Goal: Task Accomplishment & Management: Manage account settings

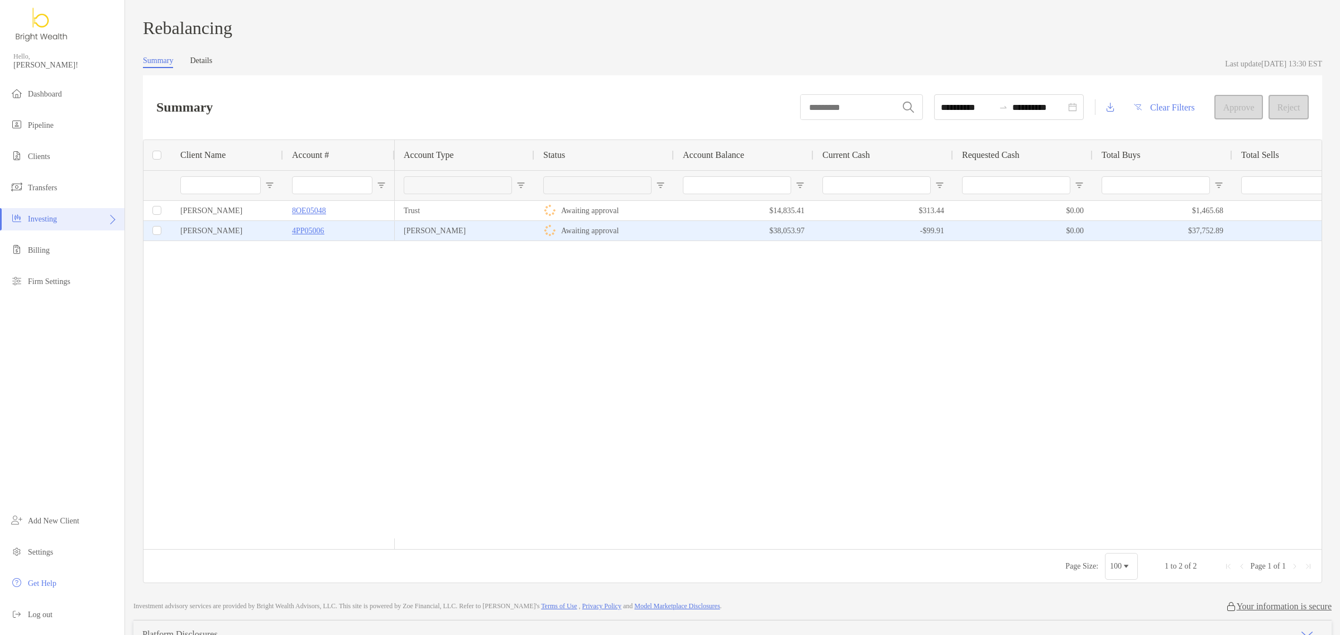
click at [603, 234] on p "Awaiting approval" at bounding box center [589, 231] width 57 height 14
click at [224, 240] on div "Lisa Twu" at bounding box center [227, 231] width 112 height 20
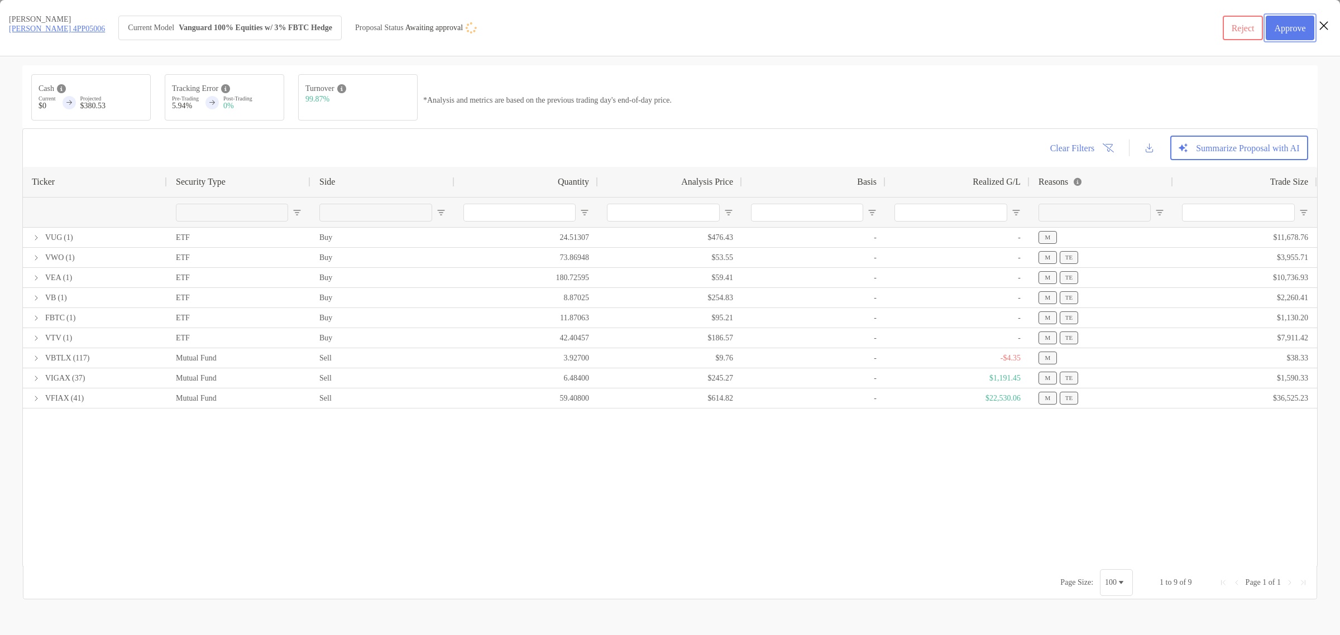
click at [1291, 29] on button "Approve" at bounding box center [1290, 28] width 49 height 25
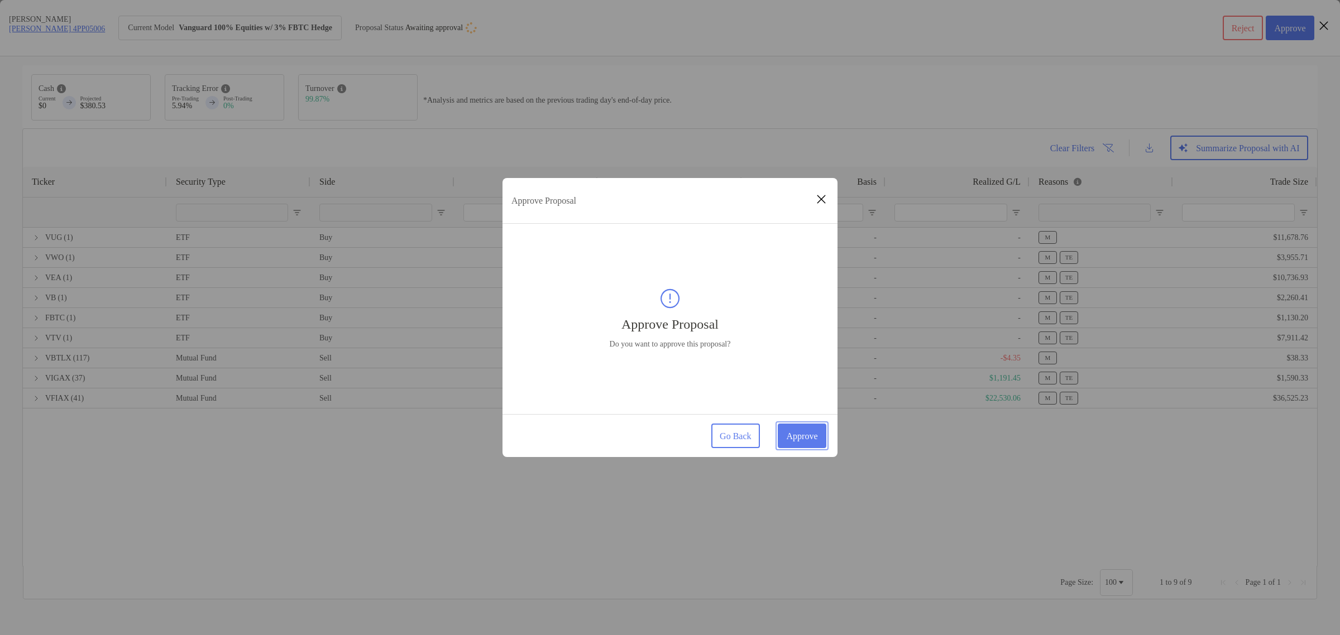
click at [800, 437] on button "Approve" at bounding box center [802, 436] width 49 height 25
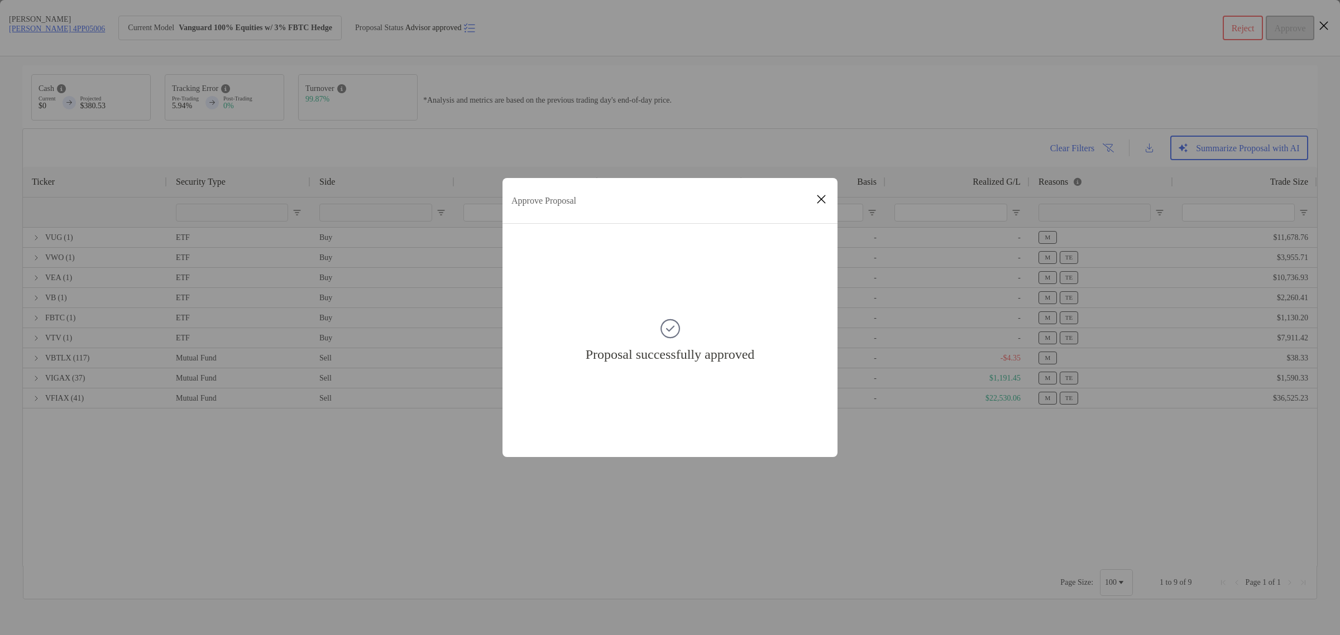
click at [818, 197] on icon "Close modal" at bounding box center [821, 199] width 10 height 13
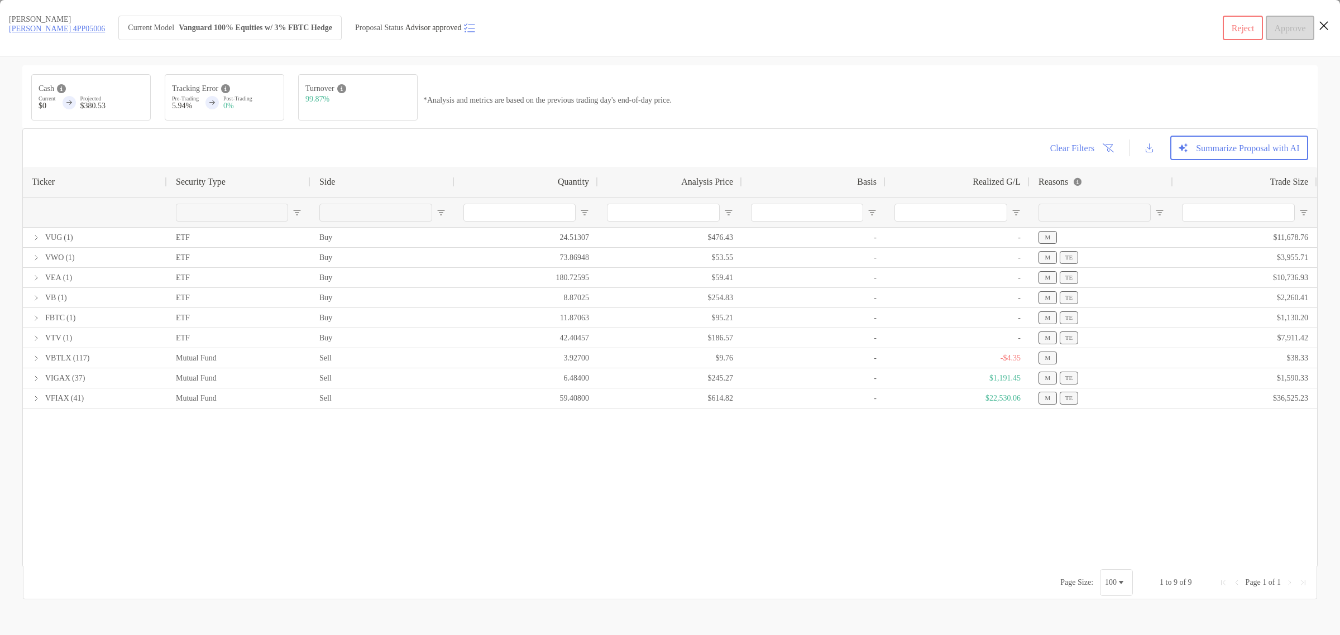
click at [1321, 24] on icon "Close modal" at bounding box center [1324, 25] width 10 height 13
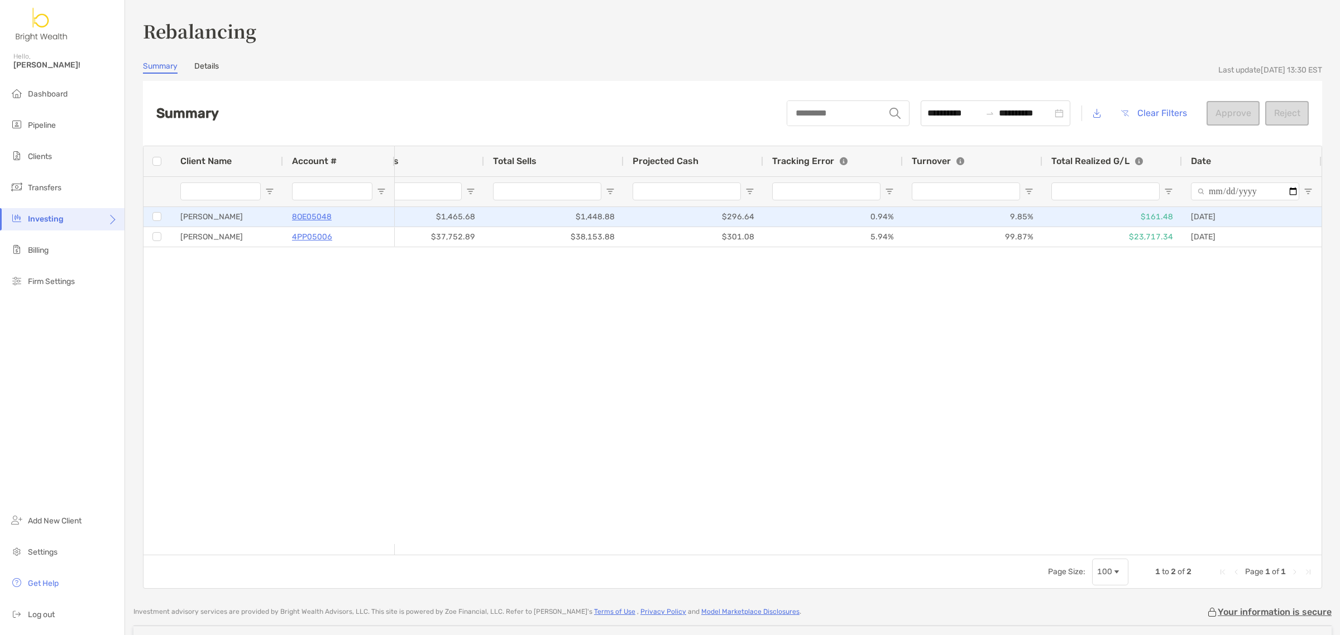
click at [249, 219] on div "Thomas Crenshaw" at bounding box center [227, 217] width 112 height 20
click at [450, 213] on div "$1,465.68" at bounding box center [414, 217] width 140 height 20
click at [307, 213] on p "8OE05048" at bounding box center [312, 217] width 40 height 14
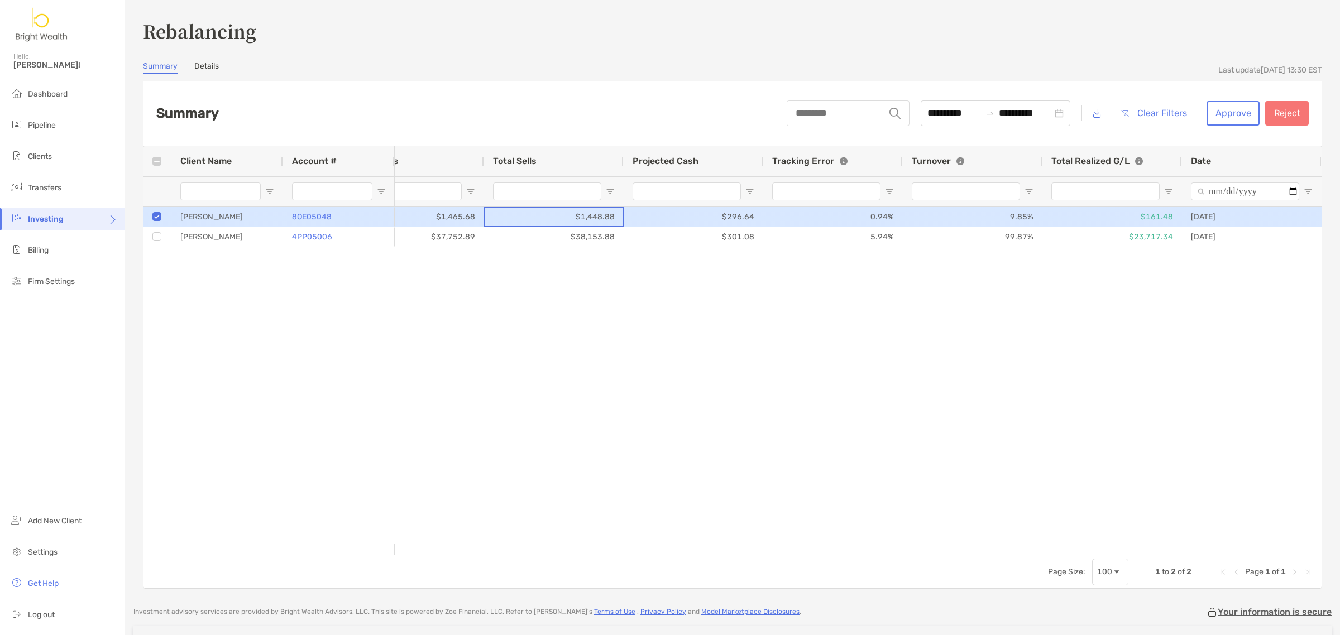
click at [496, 213] on div "$1,448.88" at bounding box center [554, 217] width 140 height 20
click at [211, 213] on div "Thomas Crenshaw" at bounding box center [227, 217] width 112 height 20
click at [305, 215] on p "8OE05048" at bounding box center [312, 217] width 40 height 14
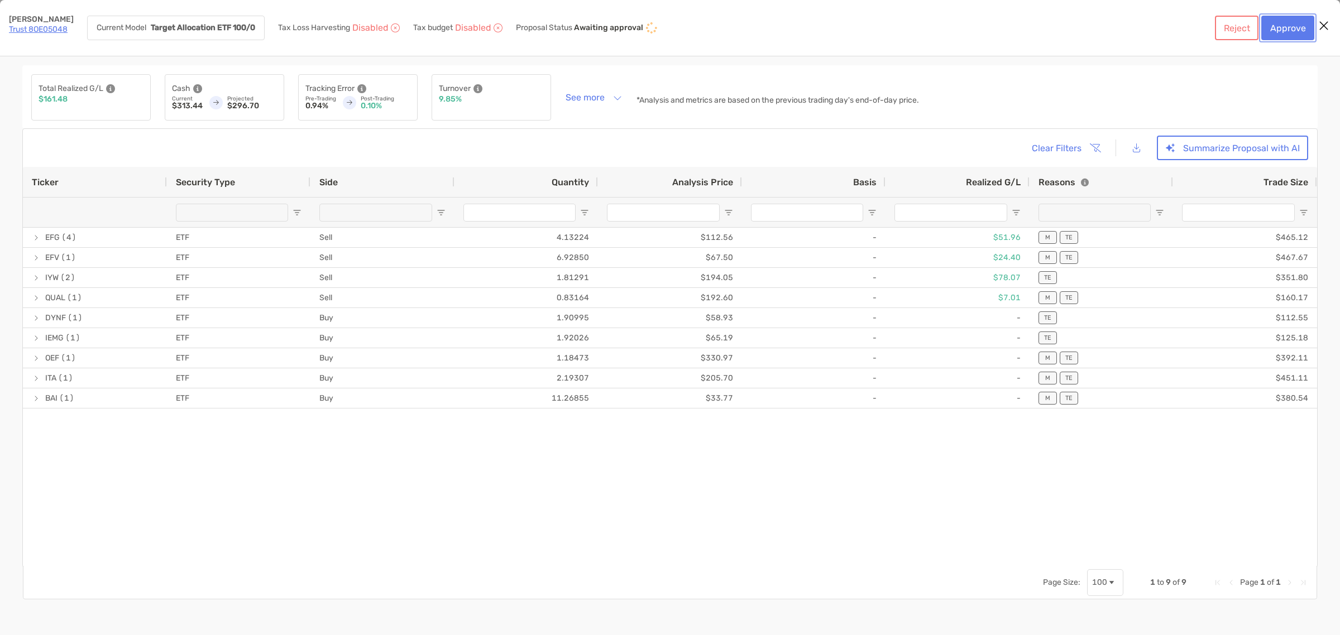
click at [1276, 36] on button "Approve" at bounding box center [1287, 28] width 53 height 25
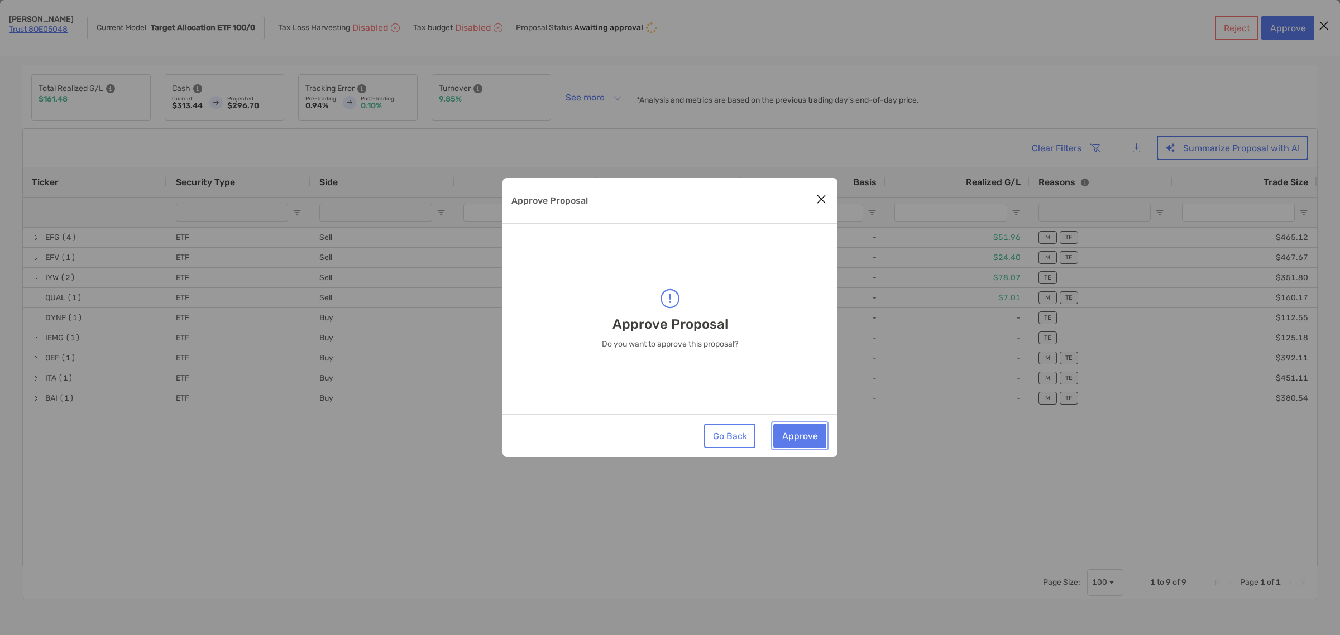
click at [802, 436] on button "Approve" at bounding box center [799, 436] width 53 height 25
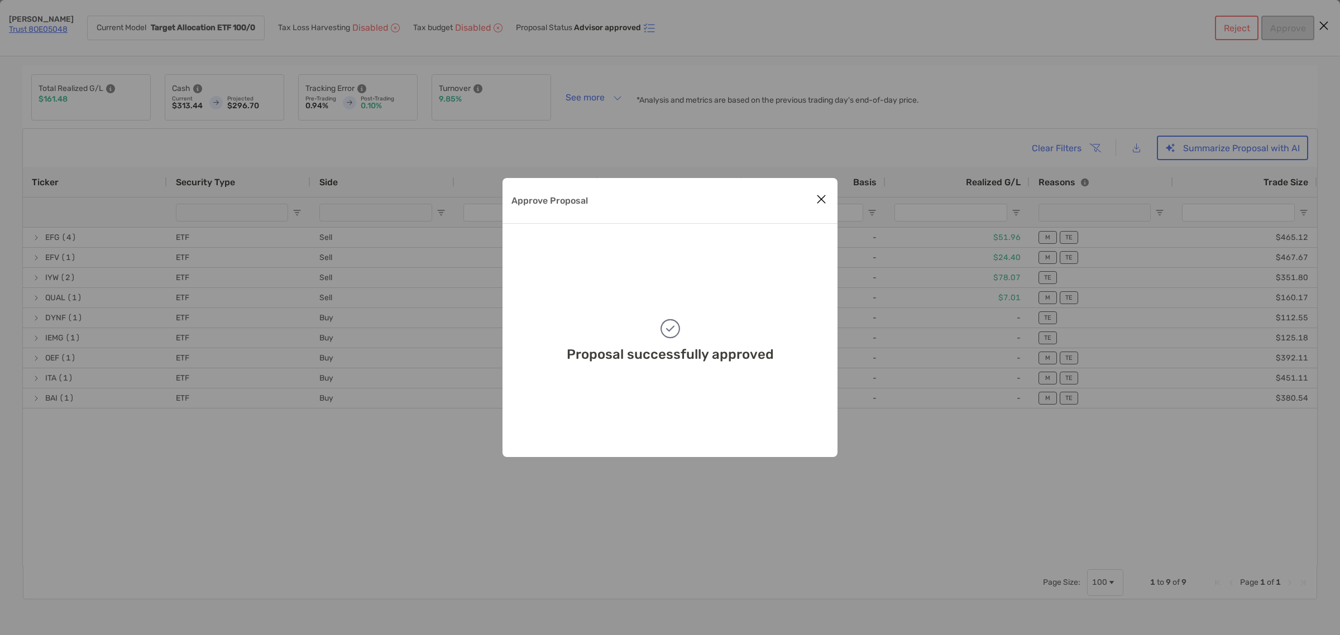
click at [818, 202] on icon "Close modal" at bounding box center [821, 199] width 10 height 13
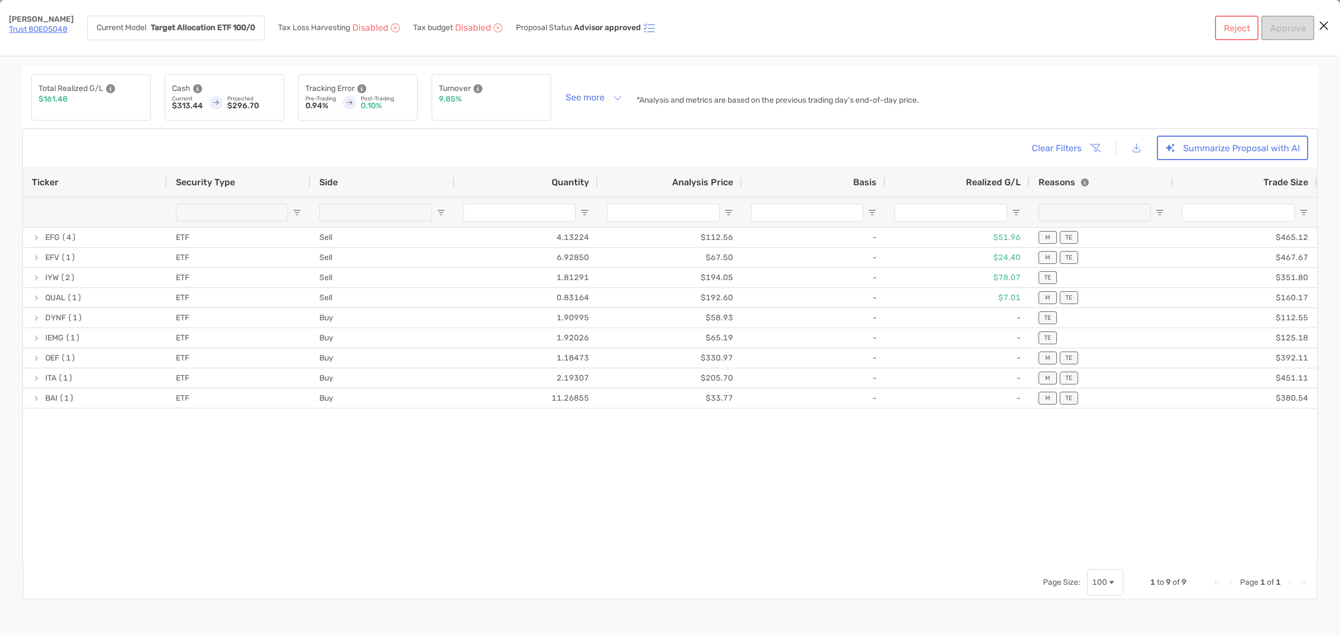
click at [1317, 26] on button "Close modal" at bounding box center [1323, 26] width 17 height 17
click at [45, 31] on link "Trust 8OE05048" at bounding box center [38, 29] width 59 height 9
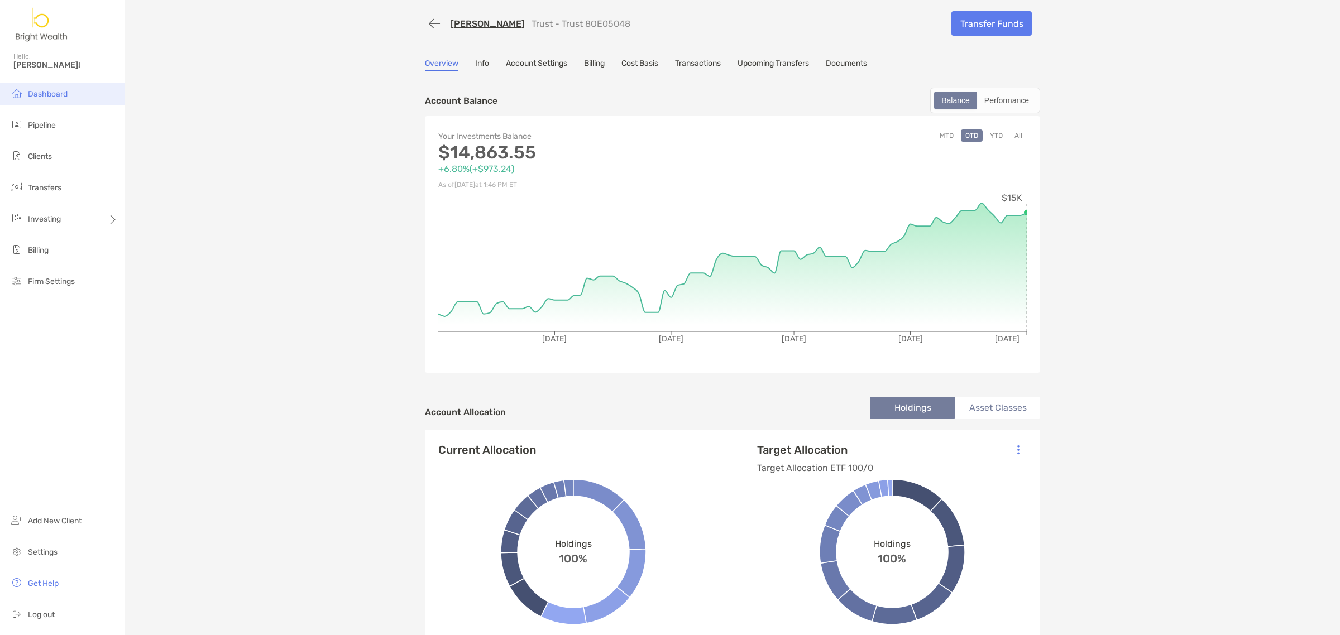
click at [29, 92] on span "Dashboard" at bounding box center [48, 93] width 40 height 9
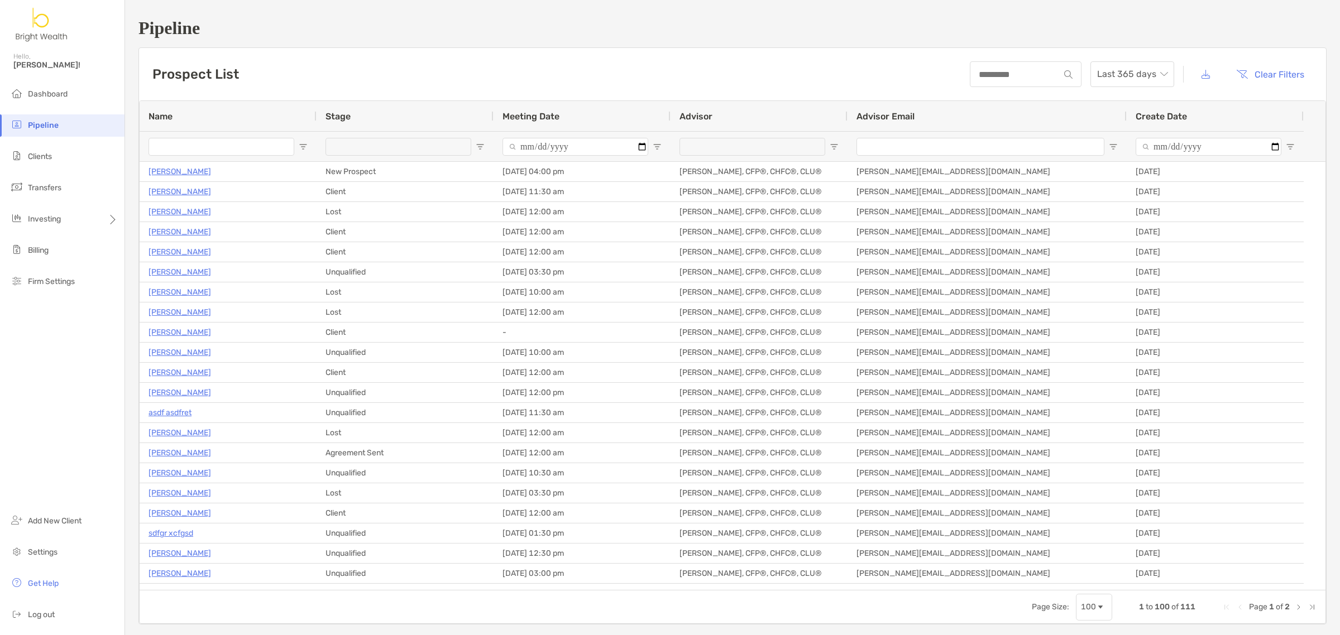
drag, startPoint x: 217, startPoint y: 149, endPoint x: 228, endPoint y: 152, distance: 11.7
click at [218, 149] on input "Name Filter Input" at bounding box center [221, 147] width 146 height 18
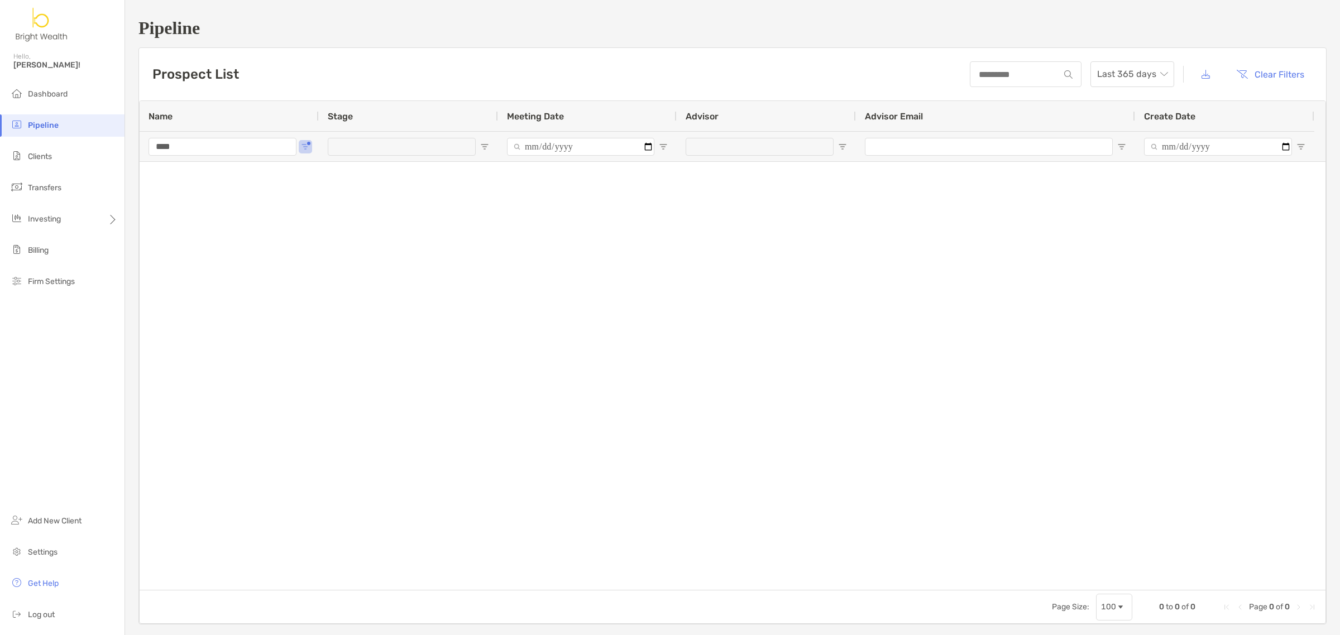
drag, startPoint x: 250, startPoint y: 146, endPoint x: 0, endPoint y: 141, distance: 250.1
click at [0, 144] on div "Pipeline Hello, Henry! Dashboard Pipeline Clients Transfers Investing Billing F…" at bounding box center [670, 317] width 1340 height 635
click at [305, 151] on span "Open Filter Menu" at bounding box center [305, 146] width 9 height 9
drag, startPoint x: 257, startPoint y: 152, endPoint x: 87, endPoint y: 141, distance: 170.1
click at [98, 143] on div "Pipeline Hello, Henry! Dashboard Pipeline Clients Transfers Investing Billing F…" at bounding box center [670, 317] width 1340 height 635
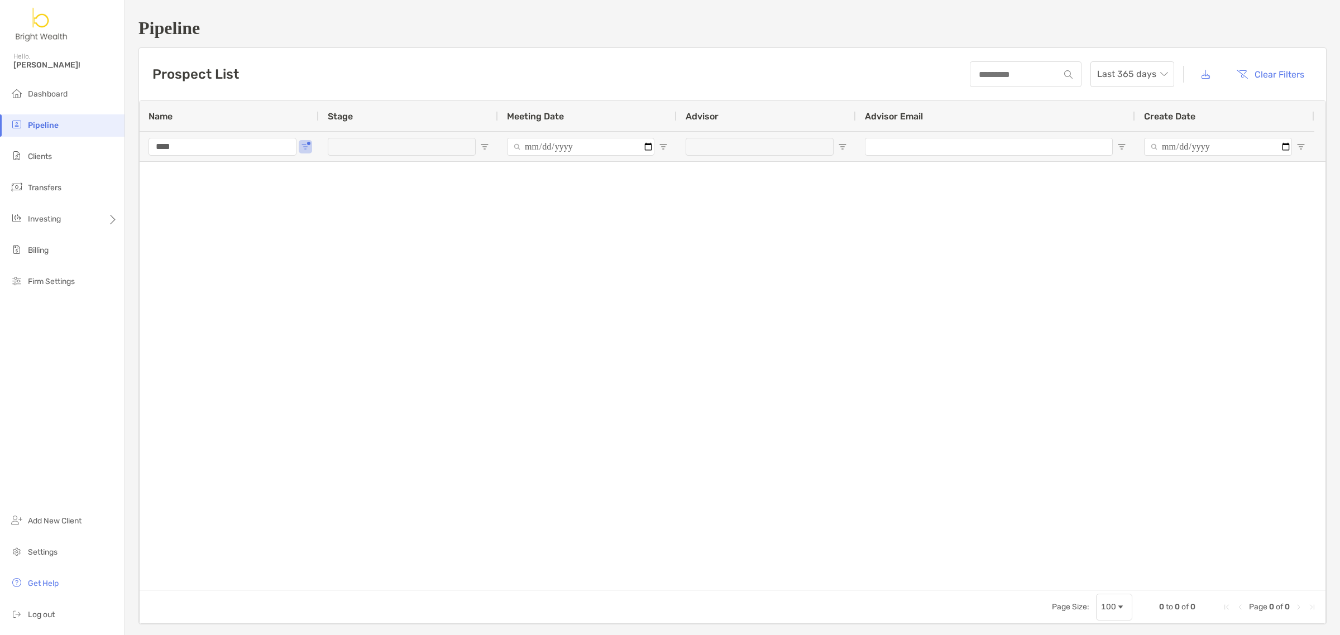
type input "*"
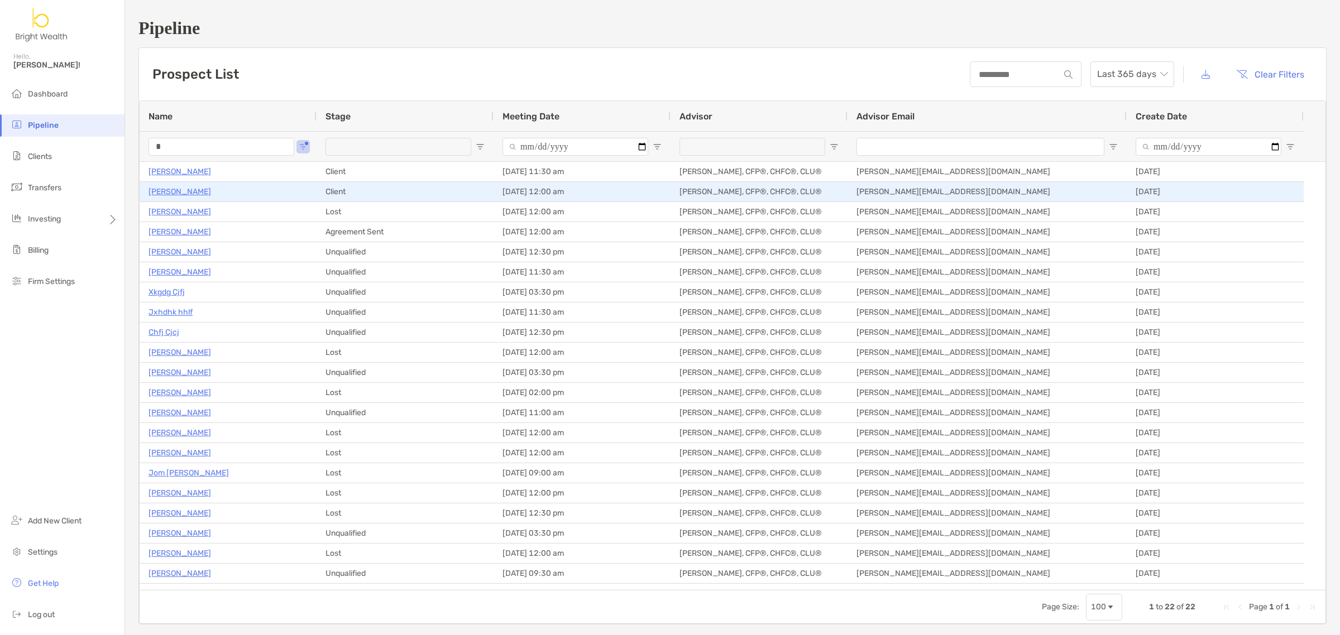
type input "*"
click at [171, 191] on p "[PERSON_NAME]" at bounding box center [179, 192] width 63 height 14
